Goal: Transaction & Acquisition: Purchase product/service

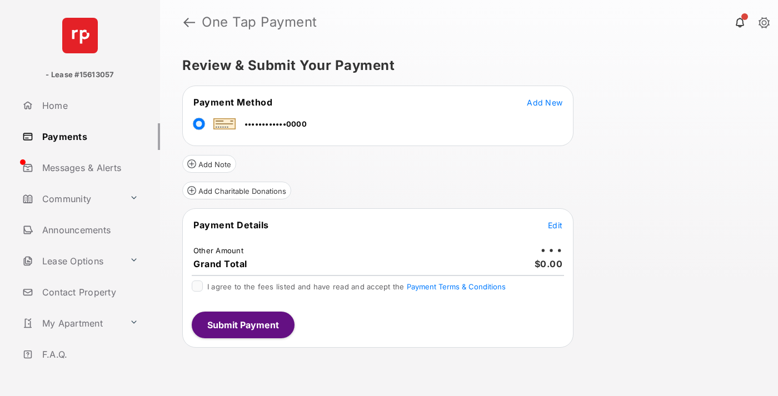
click at [555, 225] on span "Edit" at bounding box center [555, 225] width 14 height 9
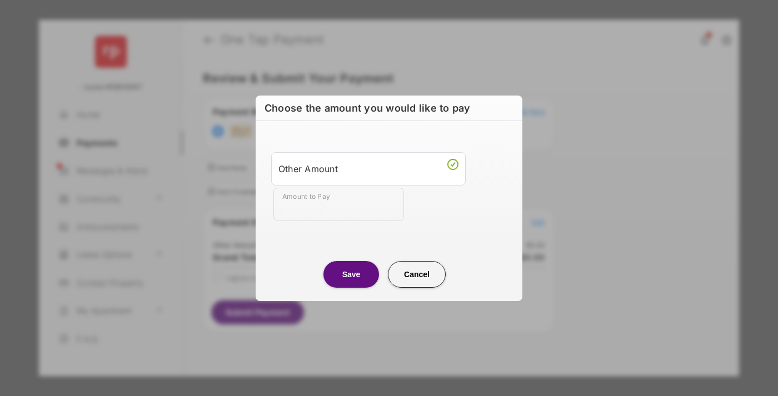
click at [369, 168] on div "Other Amount" at bounding box center [369, 169] width 180 height 19
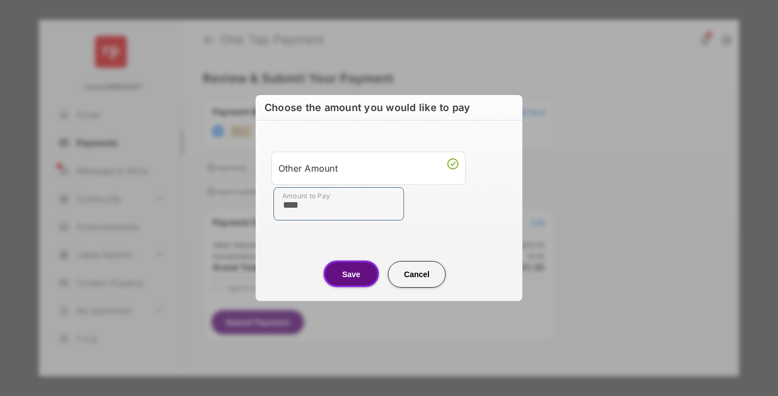
type input "****"
click at [351, 274] on button "Save" at bounding box center [352, 274] width 56 height 27
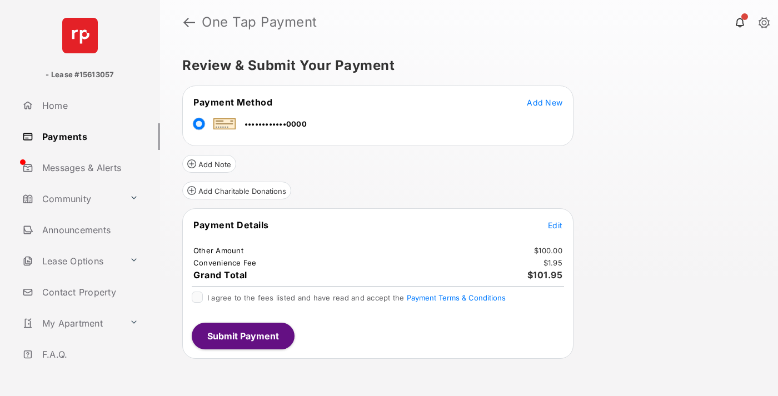
click at [555, 225] on span "Edit" at bounding box center [555, 225] width 14 height 9
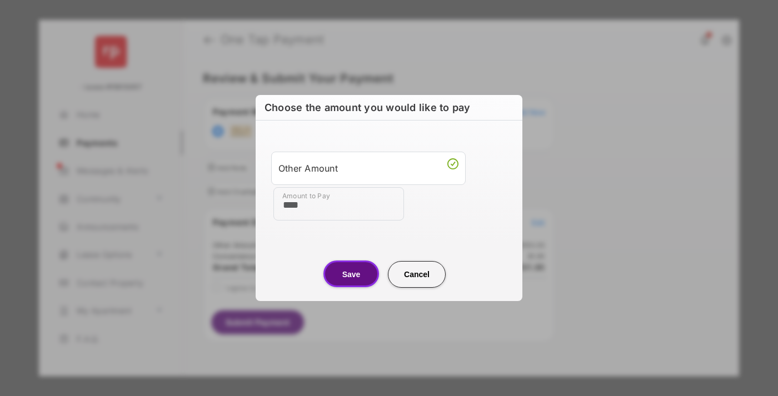
click at [351, 274] on button "Save" at bounding box center [352, 274] width 56 height 27
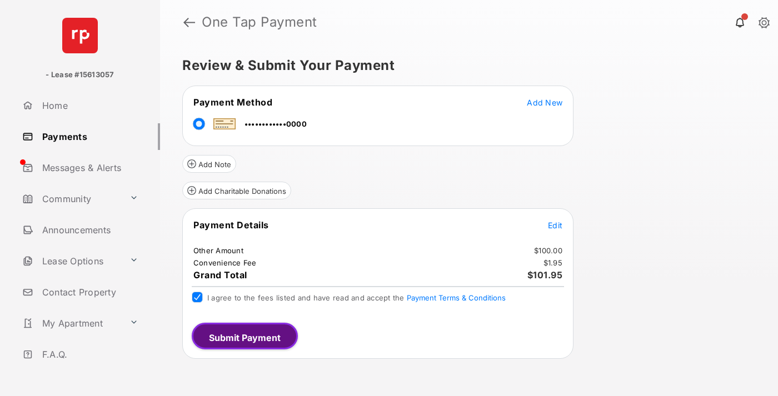
click at [242, 336] on button "Submit Payment" at bounding box center [245, 336] width 106 height 27
